Goal: Transaction & Acquisition: Purchase product/service

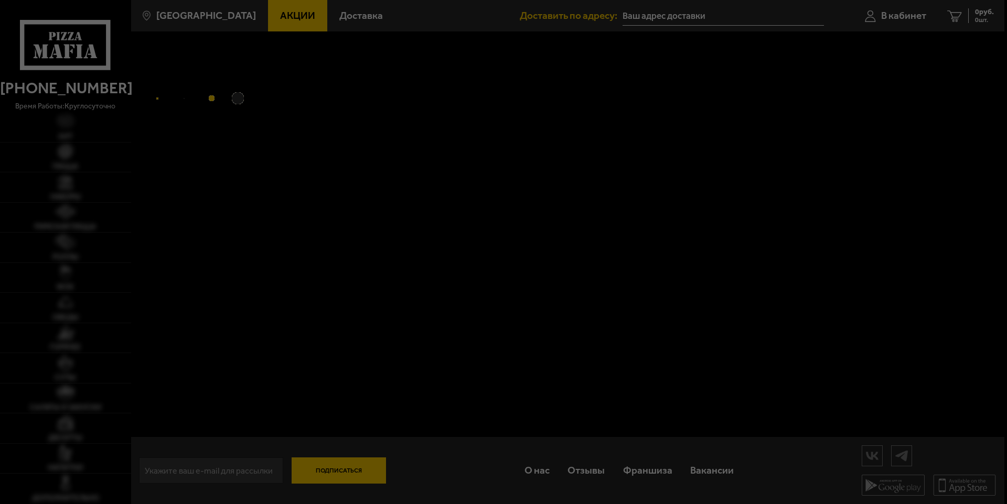
type input "[STREET_ADDRESS]"
